Goal: Find specific page/section: Find specific page/section

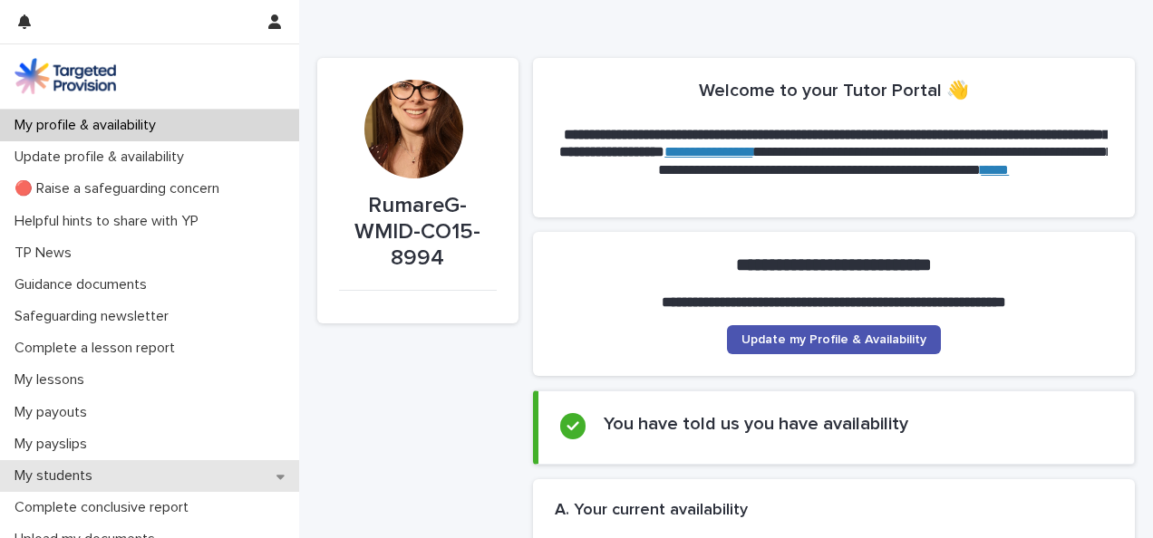
click at [124, 477] on div "My students" at bounding box center [149, 476] width 299 height 32
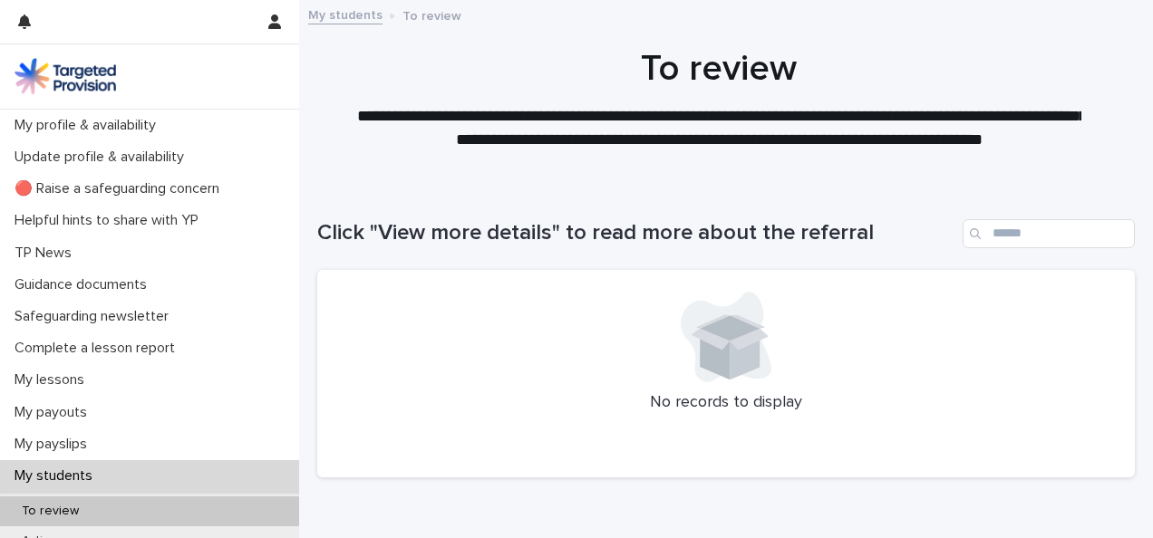
scroll to position [82, 0]
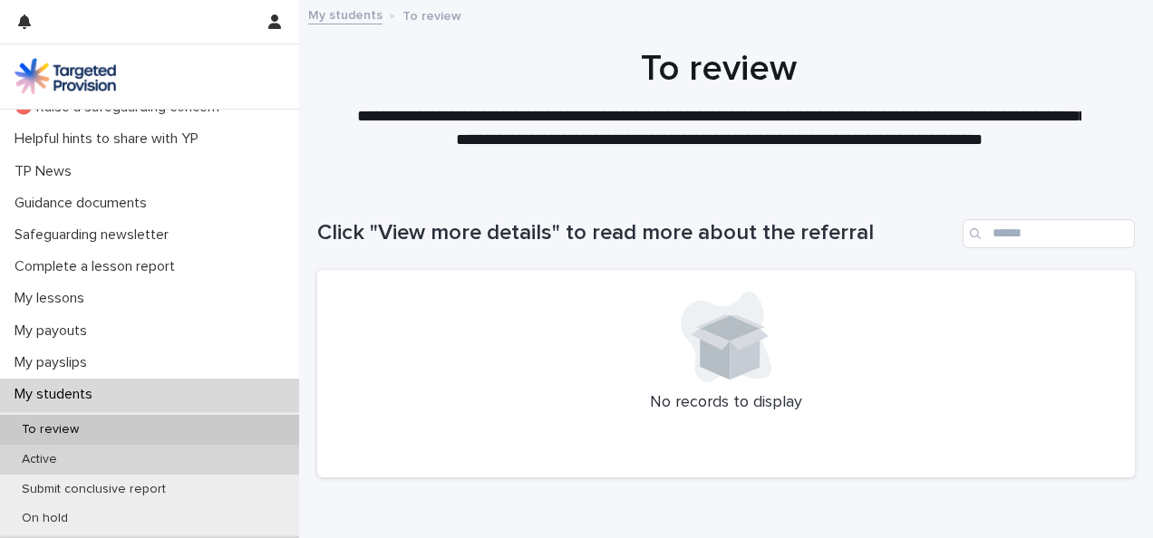
click at [185, 459] on div "Active" at bounding box center [149, 460] width 299 height 30
